Goal: Task Accomplishment & Management: Use online tool/utility

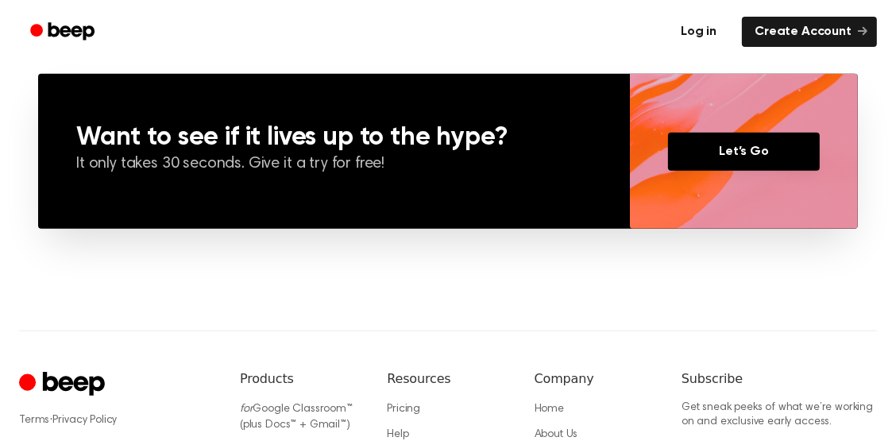
click at [700, 33] on link "Log in" at bounding box center [698, 31] width 67 height 37
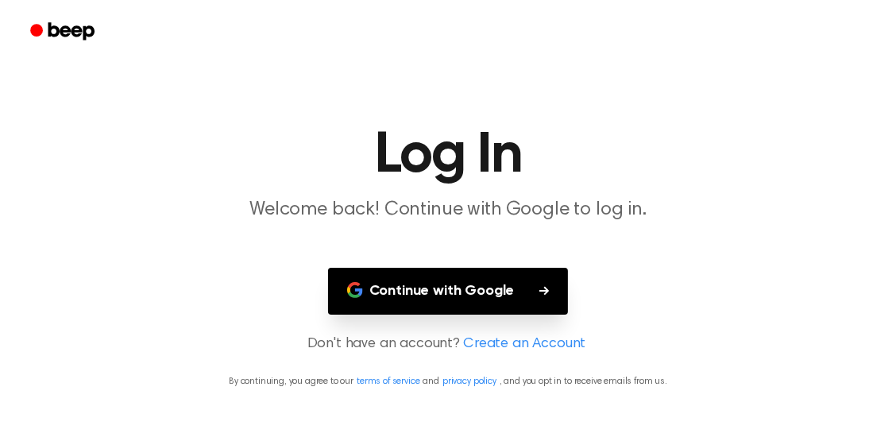
click at [548, 295] on icon "button" at bounding box center [544, 291] width 10 height 10
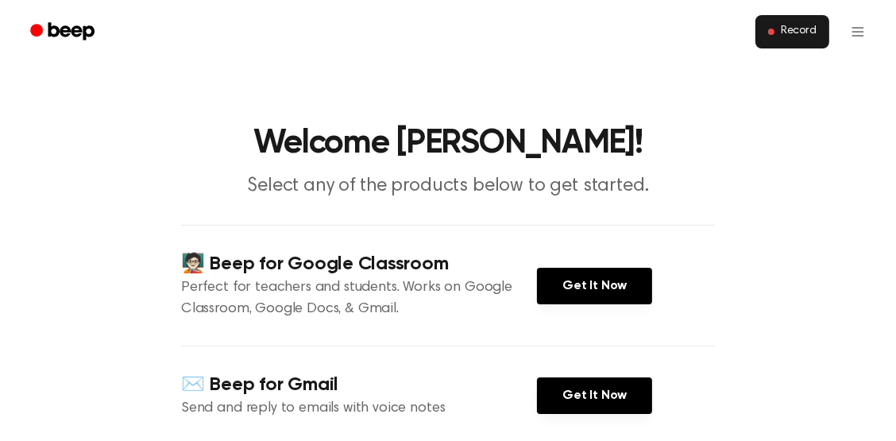
click at [761, 46] on button "Record" at bounding box center [792, 31] width 74 height 33
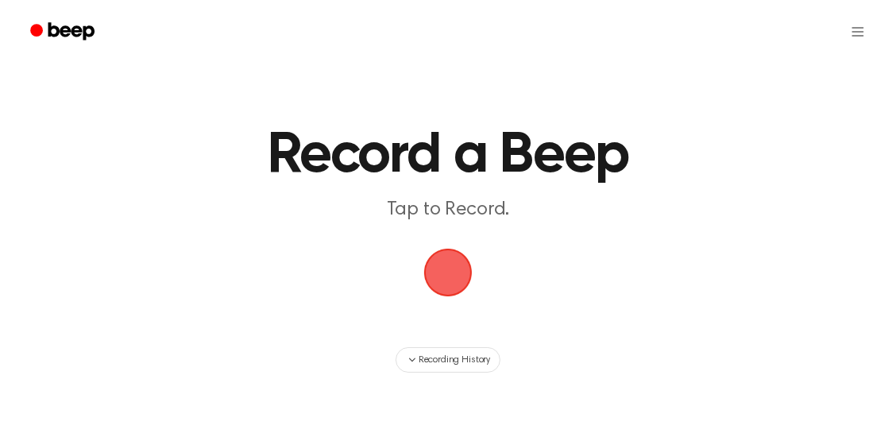
click at [475, 299] on span "button" at bounding box center [448, 272] width 54 height 54
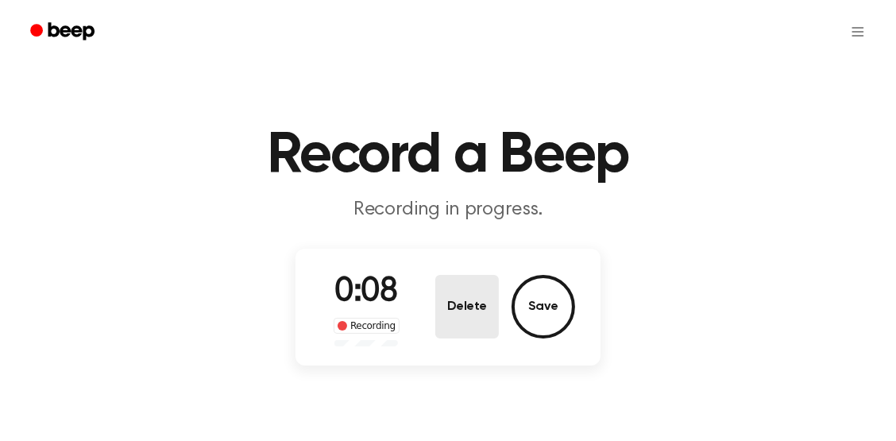
click at [476, 333] on button "Delete" at bounding box center [467, 307] width 64 height 64
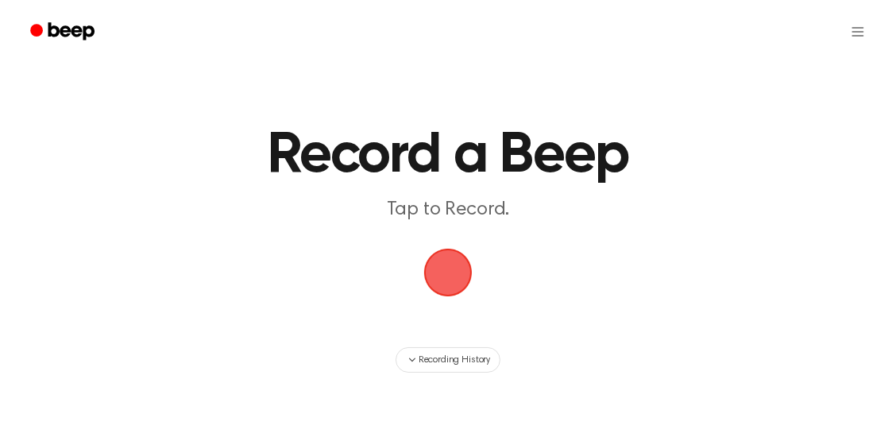
click at [455, 299] on span "button" at bounding box center [448, 272] width 54 height 54
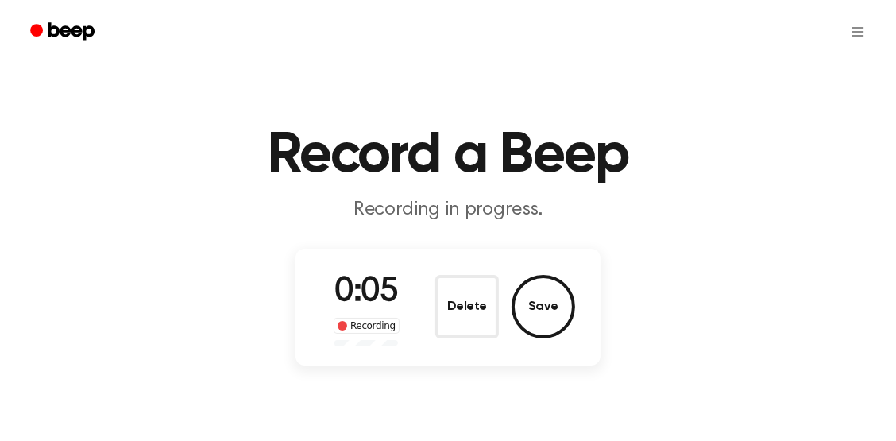
click at [571, 346] on div "0:05 Recording Delete Save" at bounding box center [448, 307] width 254 height 79
click at [568, 338] on button "Save" at bounding box center [543, 307] width 64 height 64
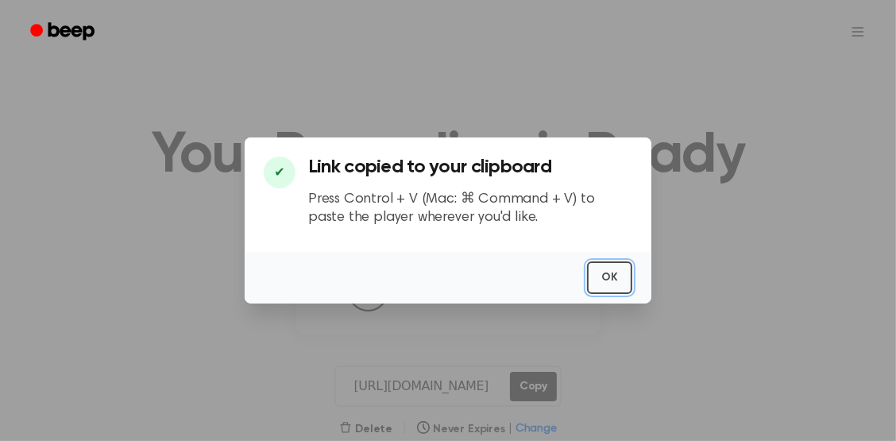
click at [615, 287] on button "OK" at bounding box center [609, 277] width 45 height 33
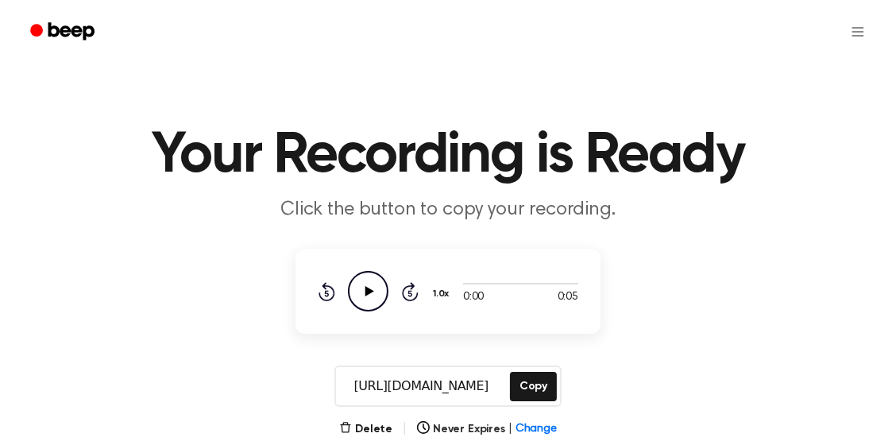
click at [348, 311] on icon "Play Audio" at bounding box center [368, 291] width 40 height 40
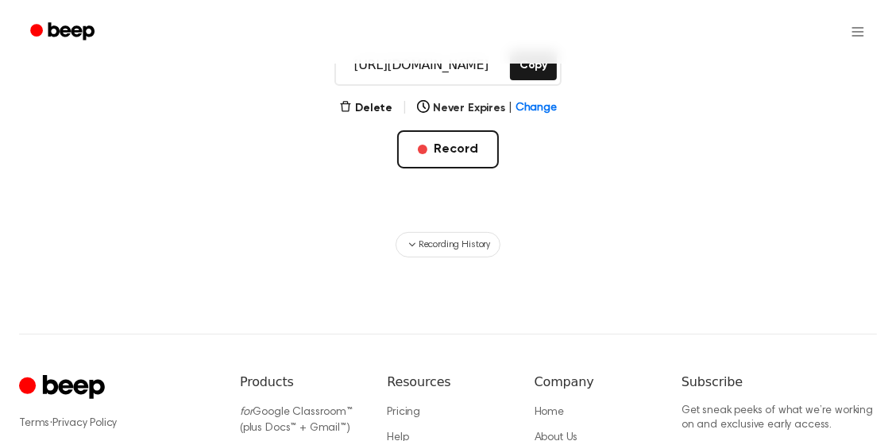
scroll to position [284, 0]
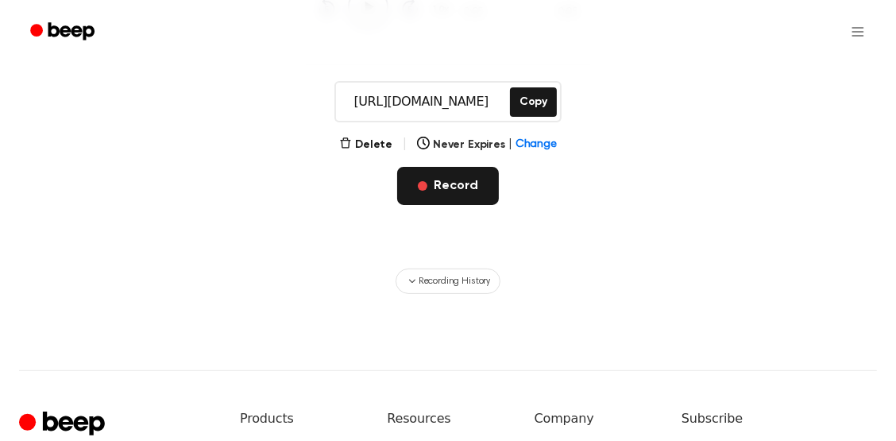
click at [444, 205] on button "Record" at bounding box center [447, 186] width 101 height 38
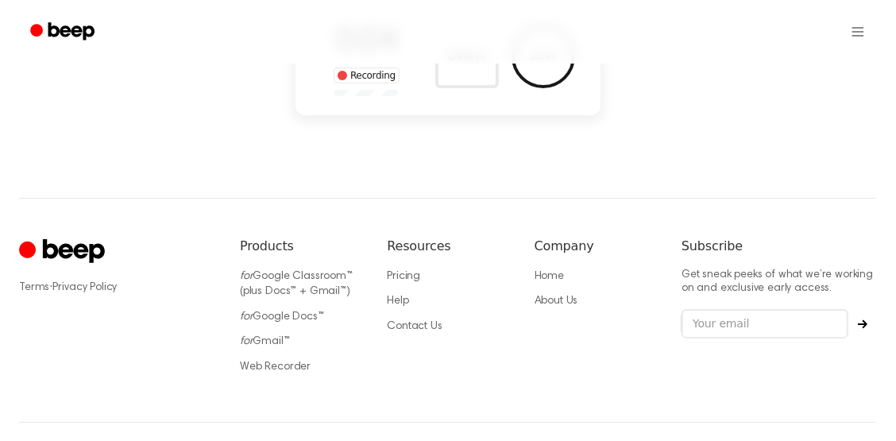
scroll to position [249, 0]
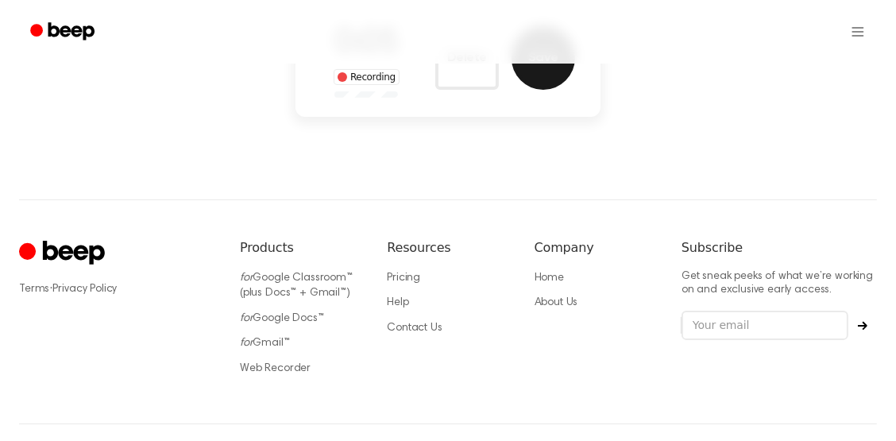
click at [562, 90] on button "Save" at bounding box center [543, 58] width 64 height 64
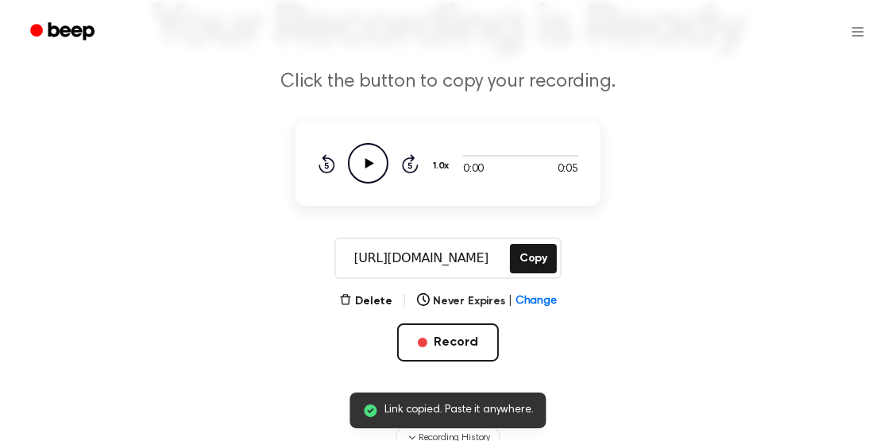
scroll to position [0, 0]
click at [359, 183] on icon "Play Audio" at bounding box center [368, 163] width 40 height 40
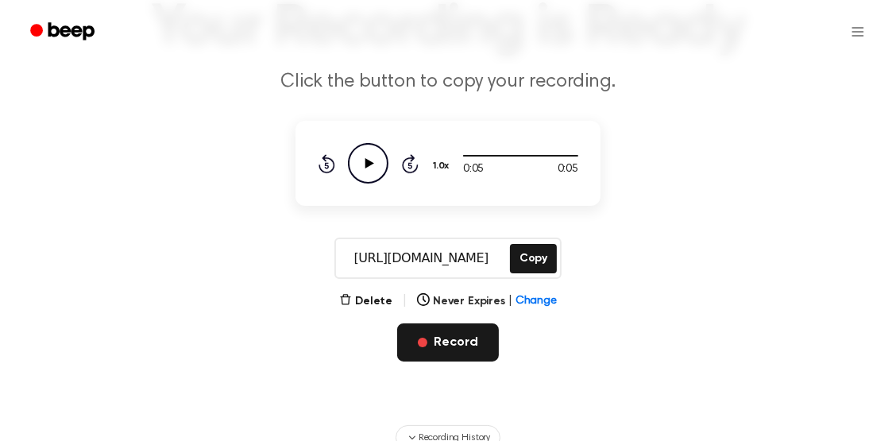
click at [457, 361] on button "Record" at bounding box center [447, 342] width 101 height 38
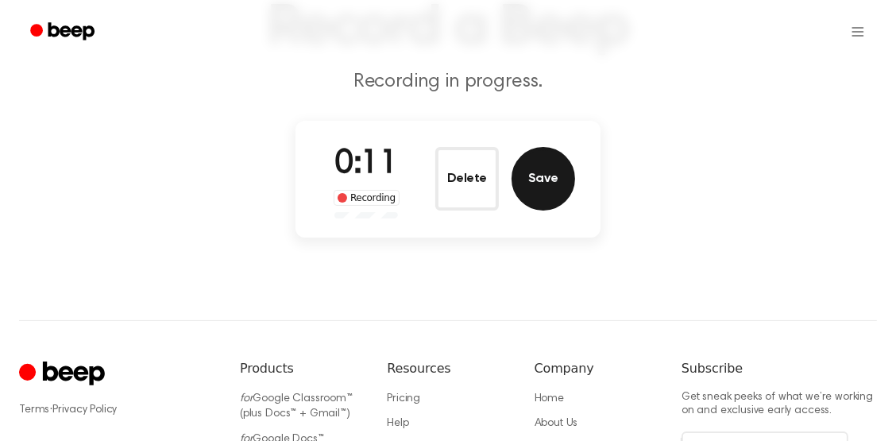
click at [540, 210] on button "Save" at bounding box center [543, 179] width 64 height 64
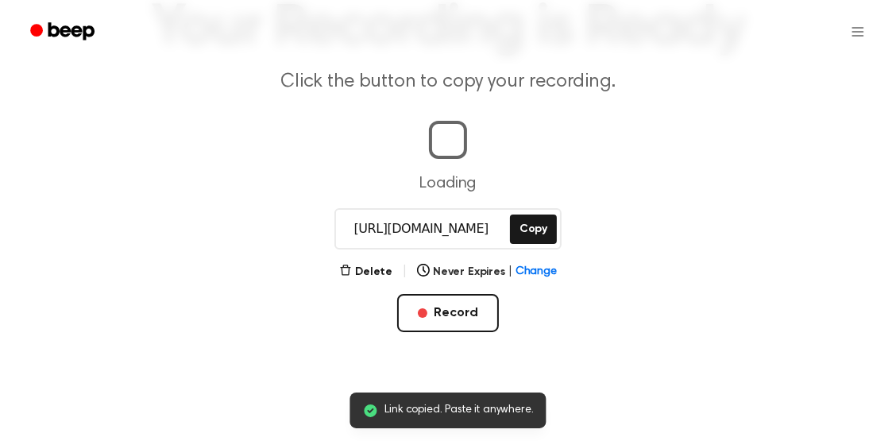
scroll to position [0, 9]
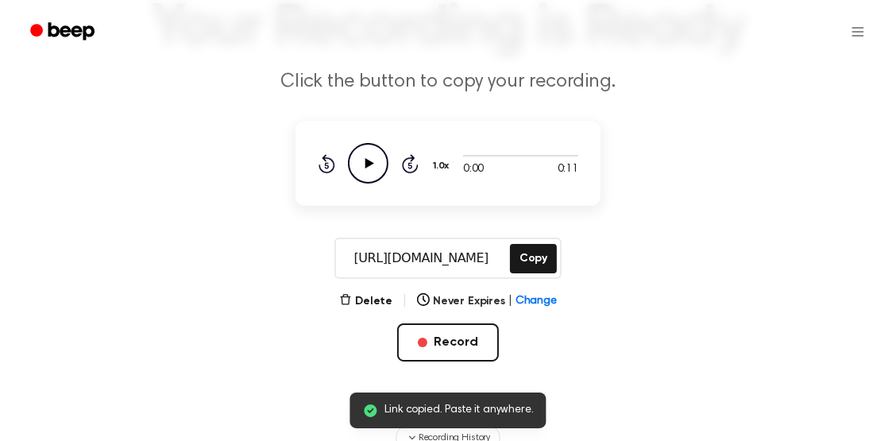
click at [348, 183] on icon "Play Audio" at bounding box center [368, 163] width 40 height 40
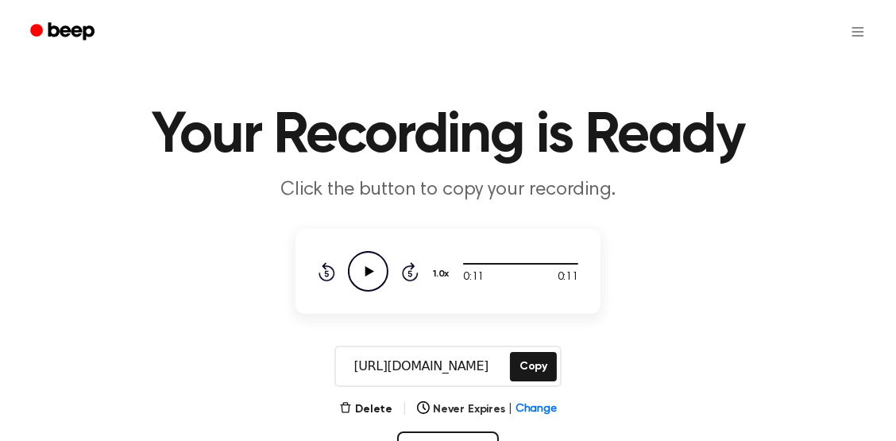
scroll to position [21, 0]
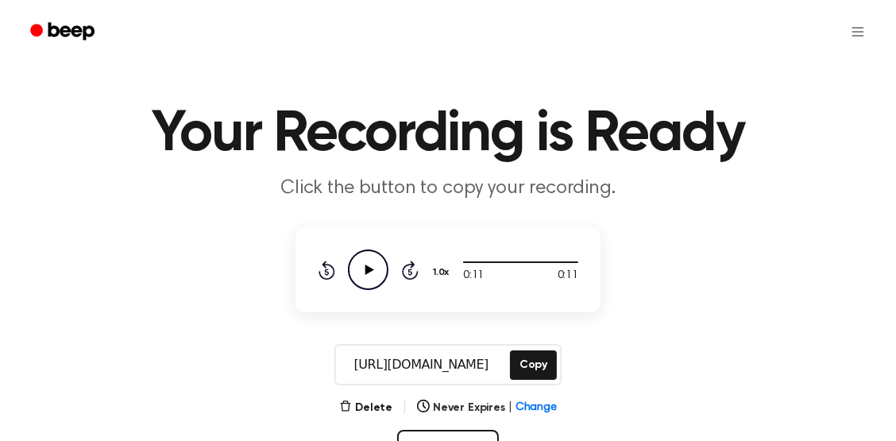
click at [67, 35] on icon "Beep" at bounding box center [71, 30] width 46 height 17
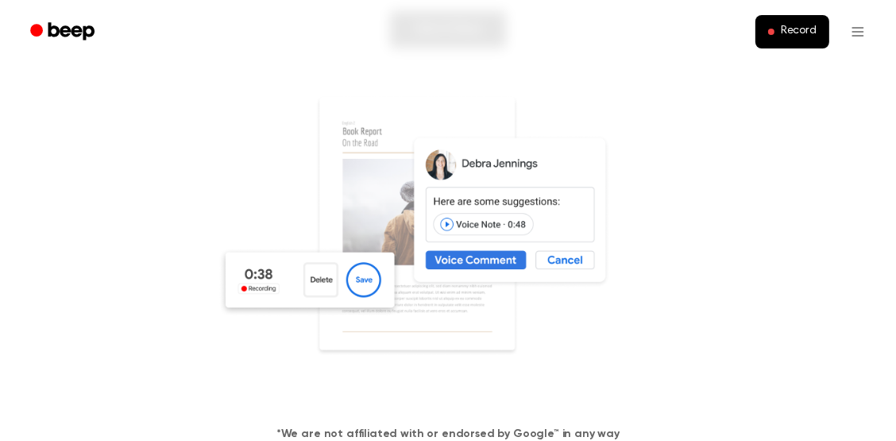
scroll to position [148, 0]
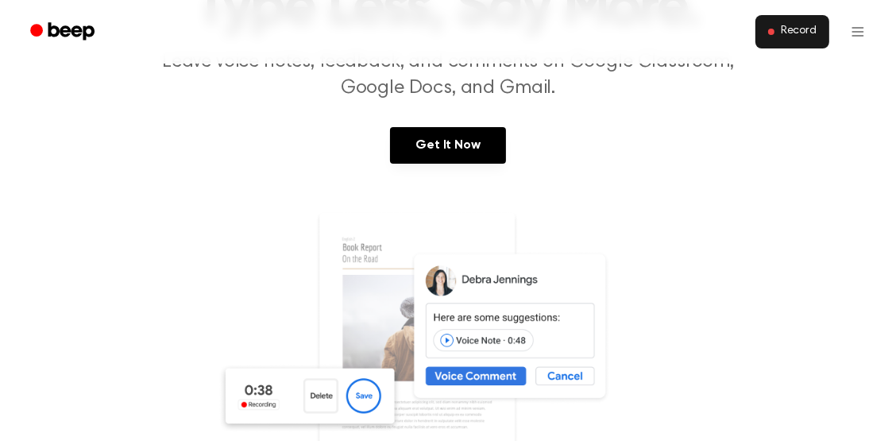
click at [783, 38] on span "Record" at bounding box center [798, 32] width 36 height 14
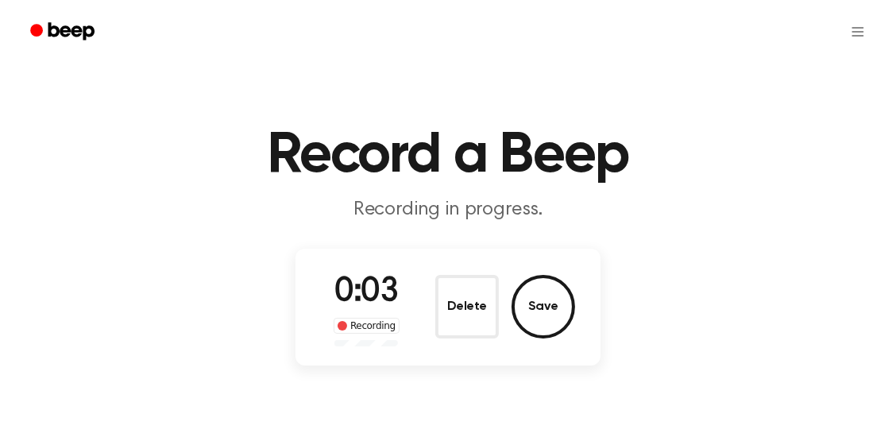
click at [88, 35] on icon "Beep" at bounding box center [71, 30] width 46 height 17
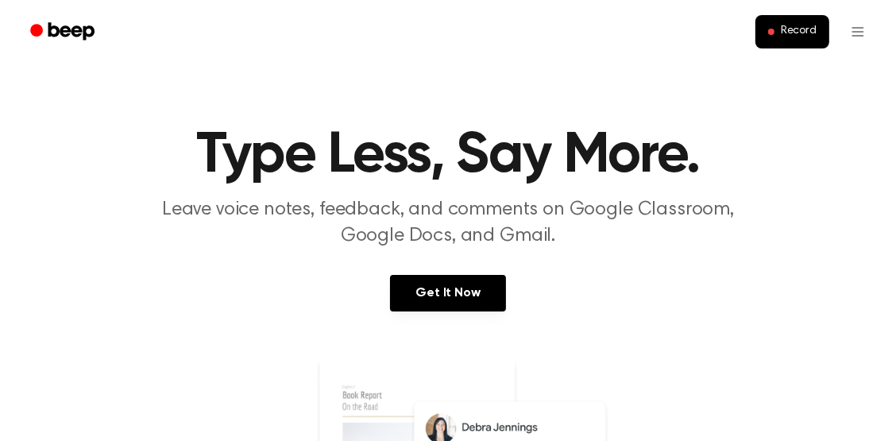
click at [415, 311] on link "Get It Now" at bounding box center [447, 293] width 115 height 37
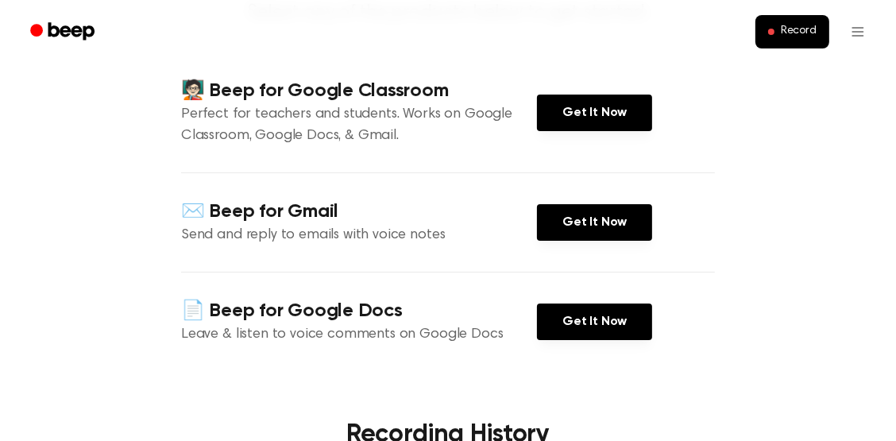
scroll to position [169, 0]
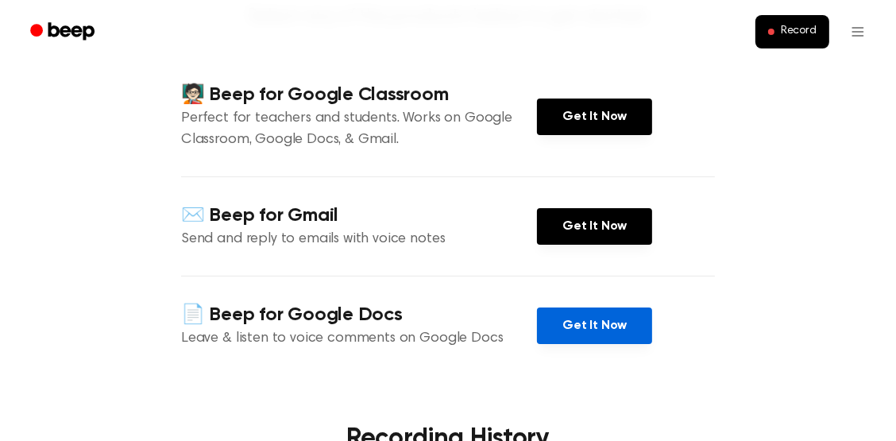
click at [642, 344] on link "Get It Now" at bounding box center [594, 325] width 115 height 37
